Goal: Task Accomplishment & Management: Manage account settings

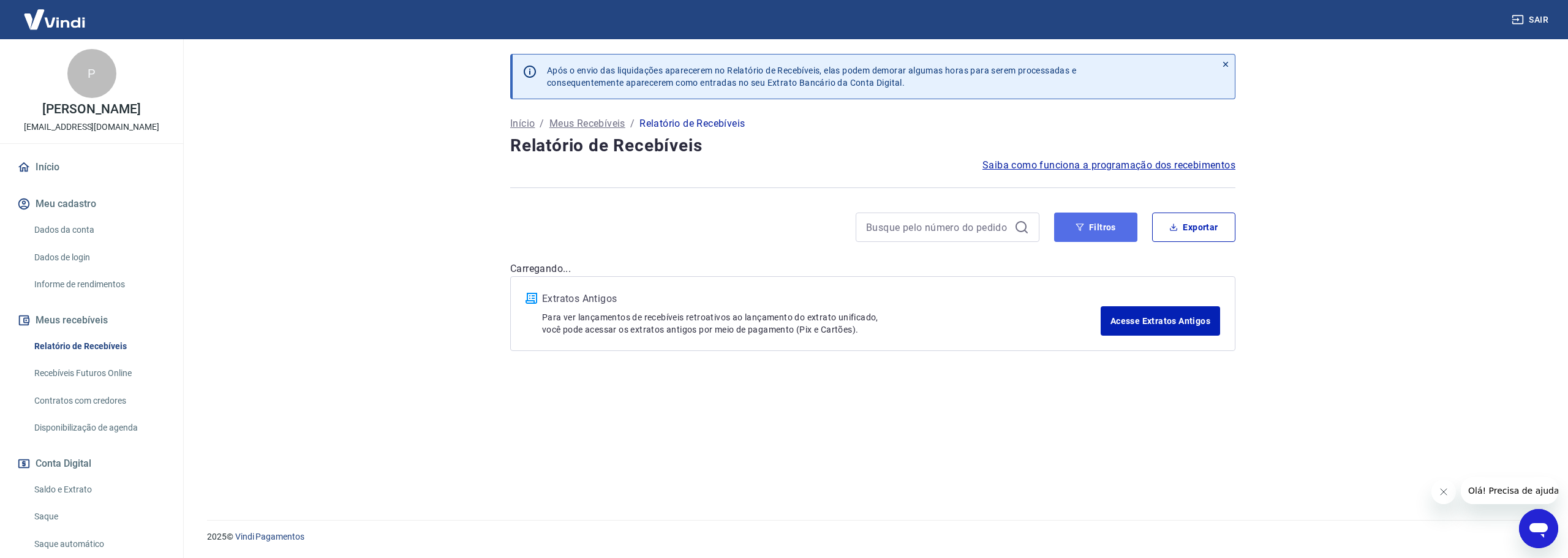
click at [1098, 224] on button "Filtros" at bounding box center [1096, 227] width 83 height 30
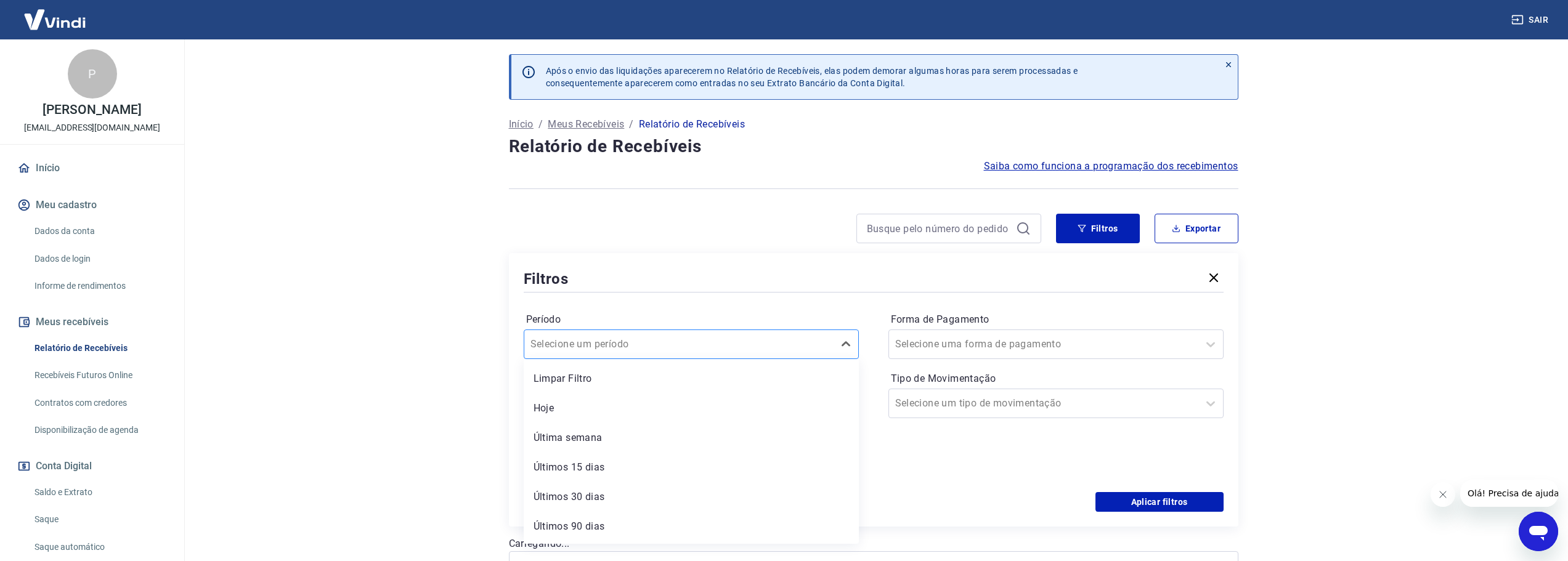
click at [582, 352] on div at bounding box center [679, 344] width 297 height 17
click at [608, 465] on div "Últimos 15 dias" at bounding box center [692, 467] width 335 height 25
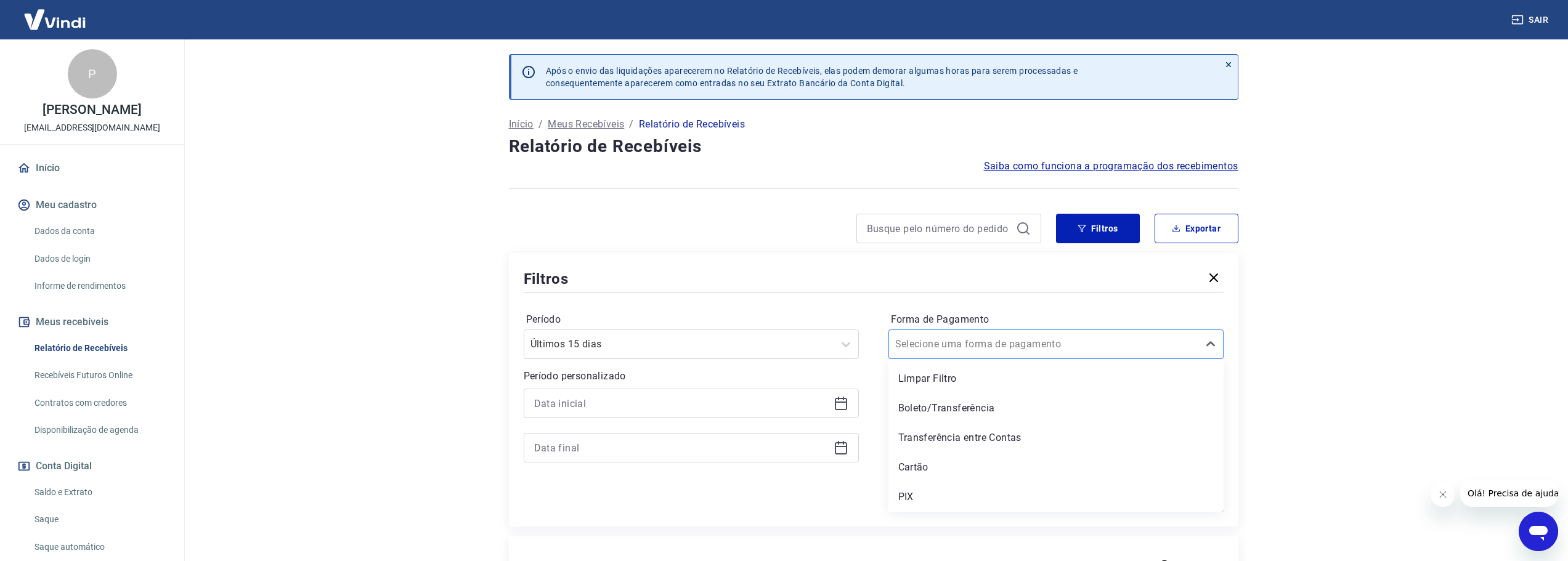
click at [1046, 336] on div at bounding box center [1043, 344] width 297 height 17
click at [928, 493] on div "PIX" at bounding box center [1056, 497] width 335 height 25
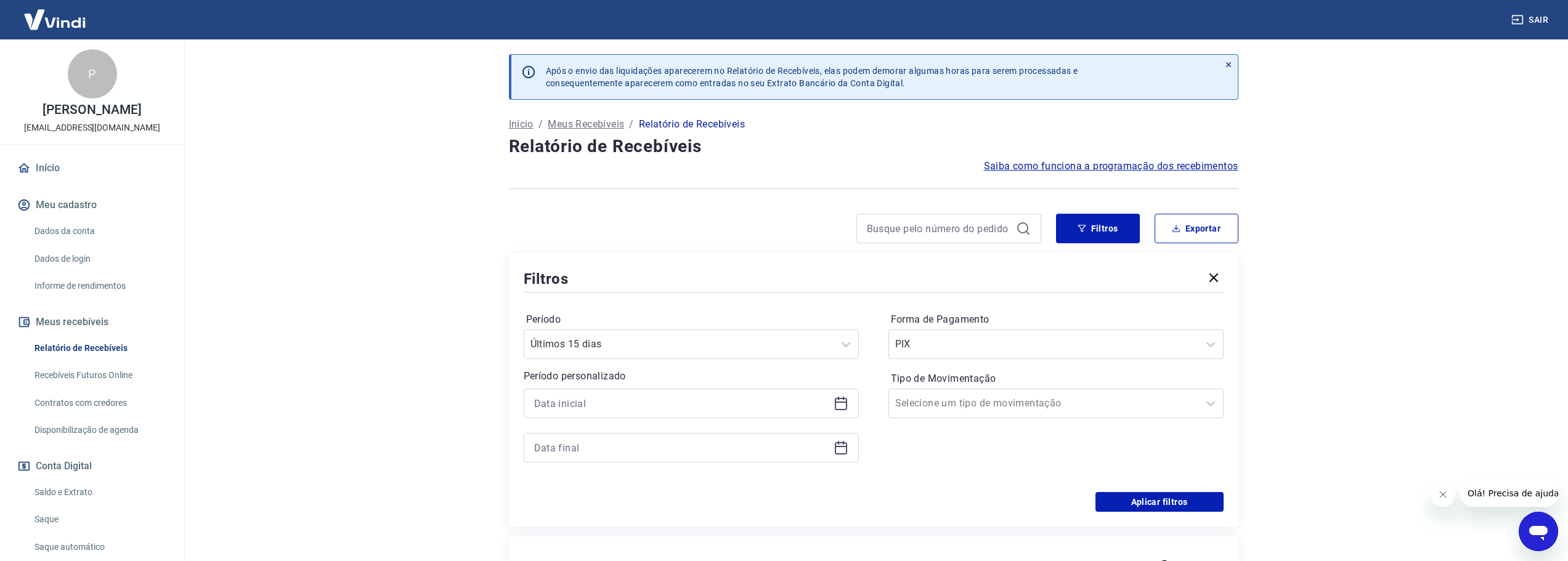
click at [1184, 490] on div "Período Últimos 15 dias Período personalizado Forma de Pagamento PIX Tipo de Mo…" at bounding box center [874, 394] width 700 height 197
click at [1178, 502] on button "Aplicar filtros" at bounding box center [1160, 502] width 128 height 20
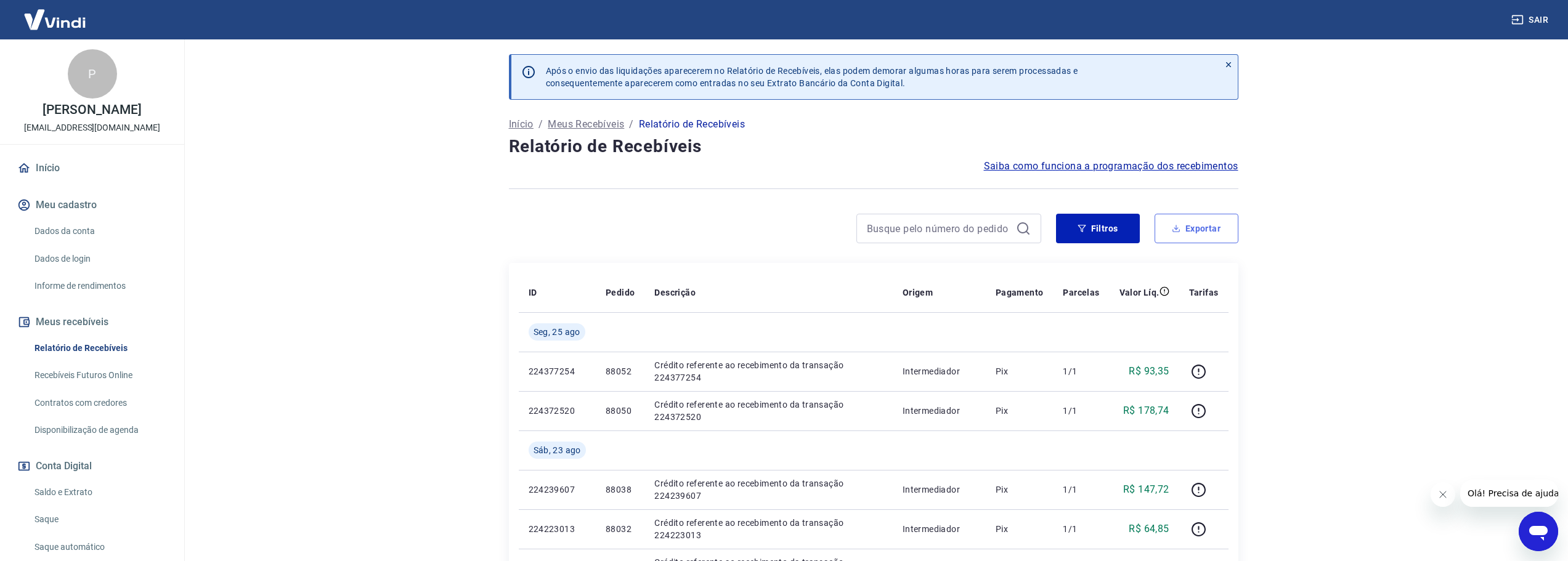
click at [1185, 230] on button "Exportar" at bounding box center [1196, 228] width 83 height 30
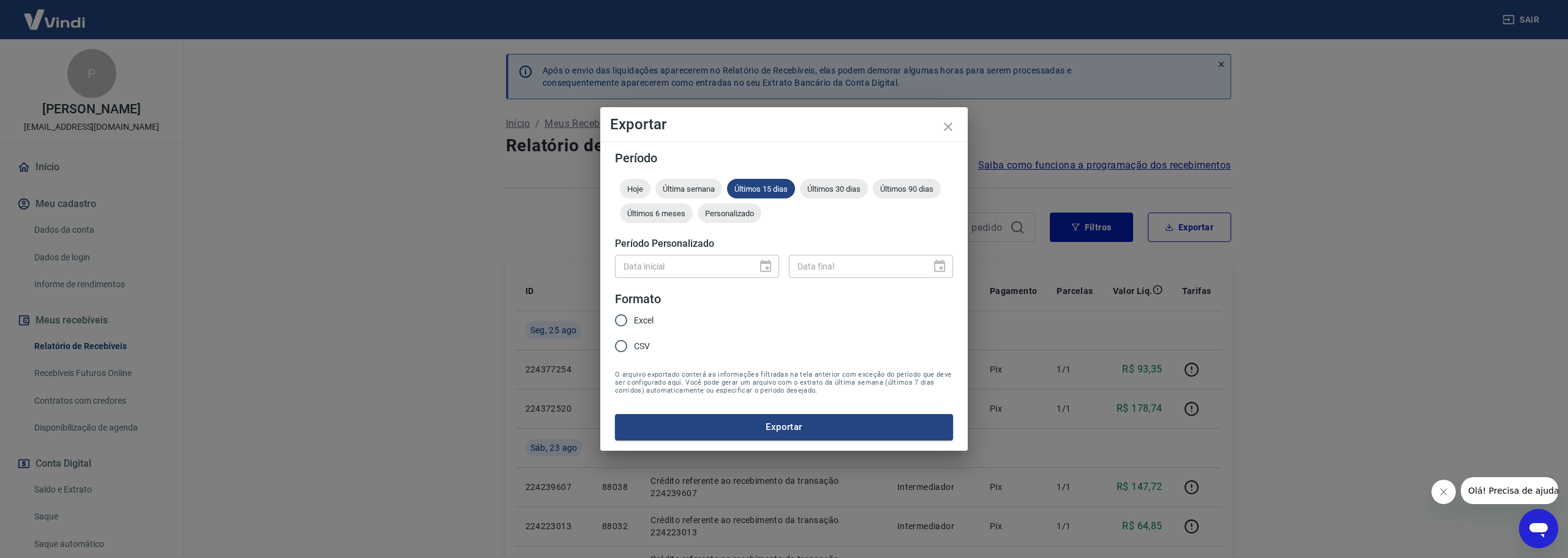
click at [641, 318] on span "Excel" at bounding box center [644, 321] width 20 height 13
click at [634, 318] on input "Excel" at bounding box center [621, 320] width 26 height 26
radio input "true"
click at [826, 426] on button "Exportar" at bounding box center [784, 427] width 338 height 26
